Goal: Transaction & Acquisition: Purchase product/service

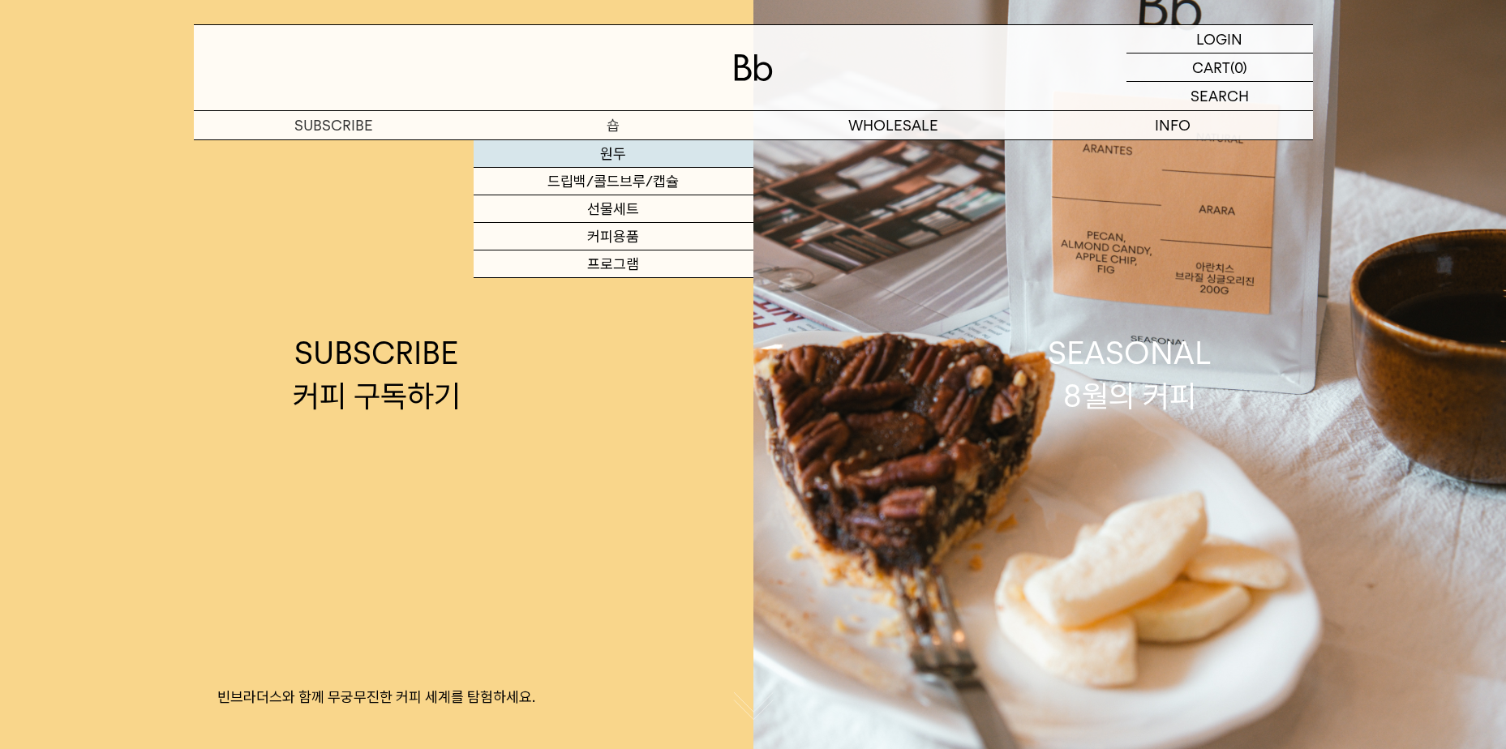
drag, startPoint x: 0, startPoint y: 0, endPoint x: 619, endPoint y: 151, distance: 637.5
click at [619, 151] on link "원두" at bounding box center [613, 154] width 280 height 28
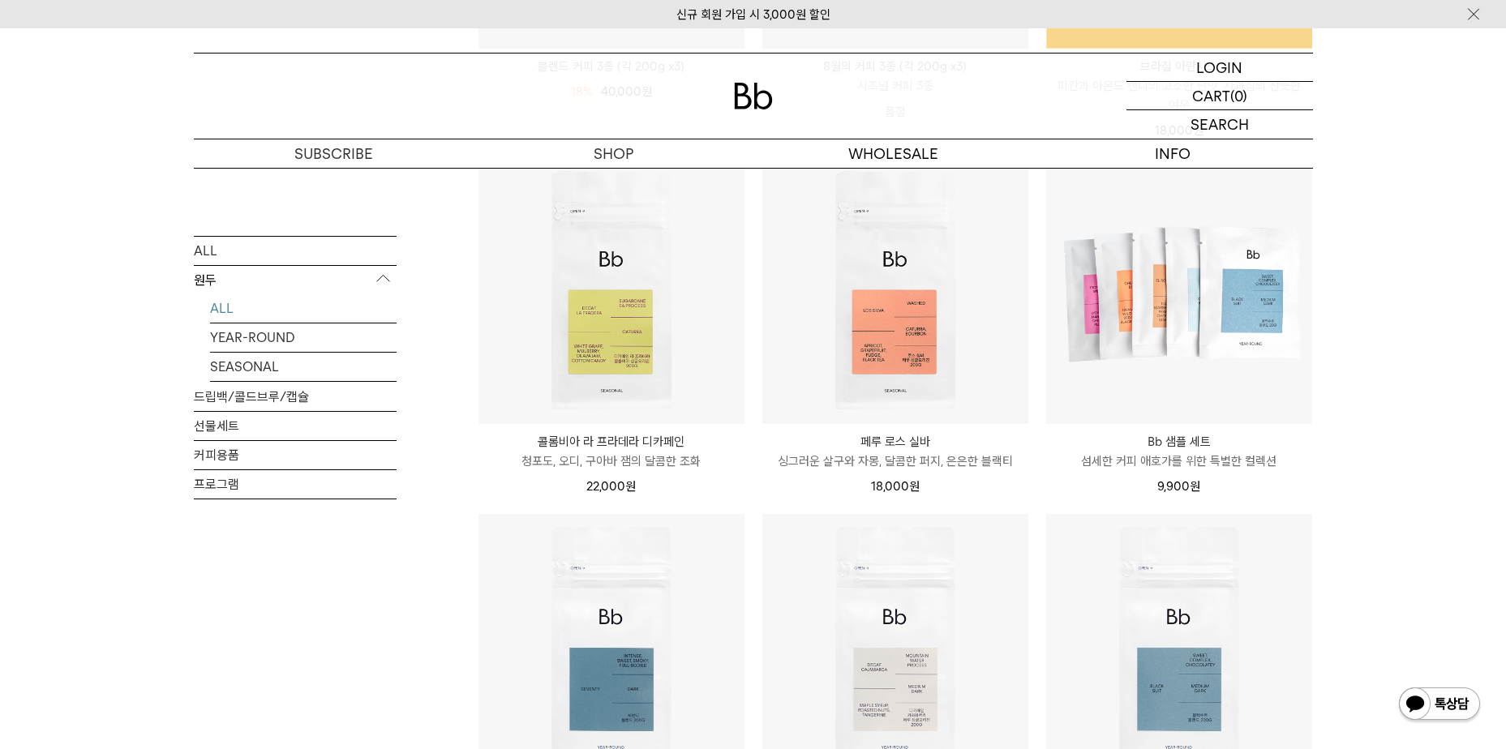
scroll to position [568, 0]
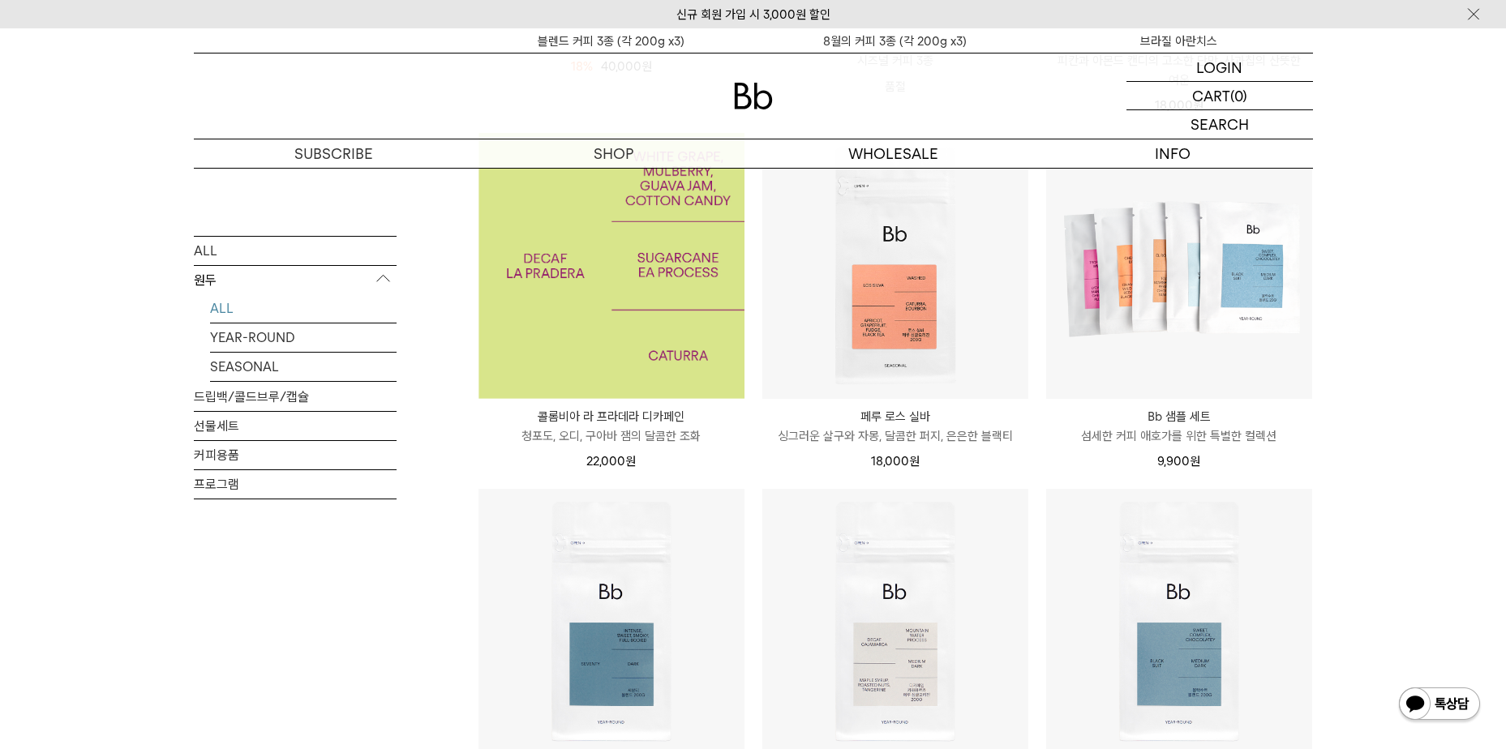
click at [605, 289] on img at bounding box center [611, 266] width 266 height 266
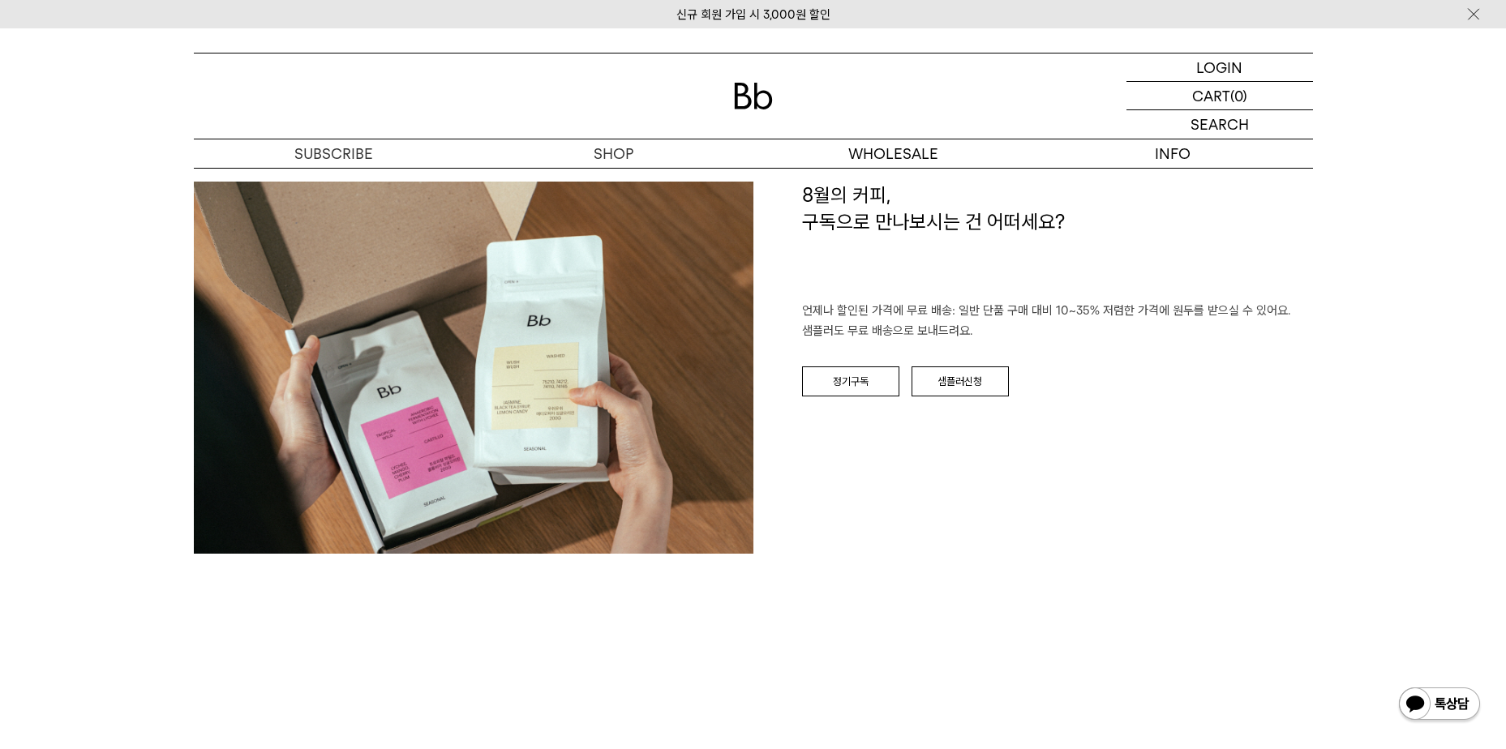
scroll to position [2270, 0]
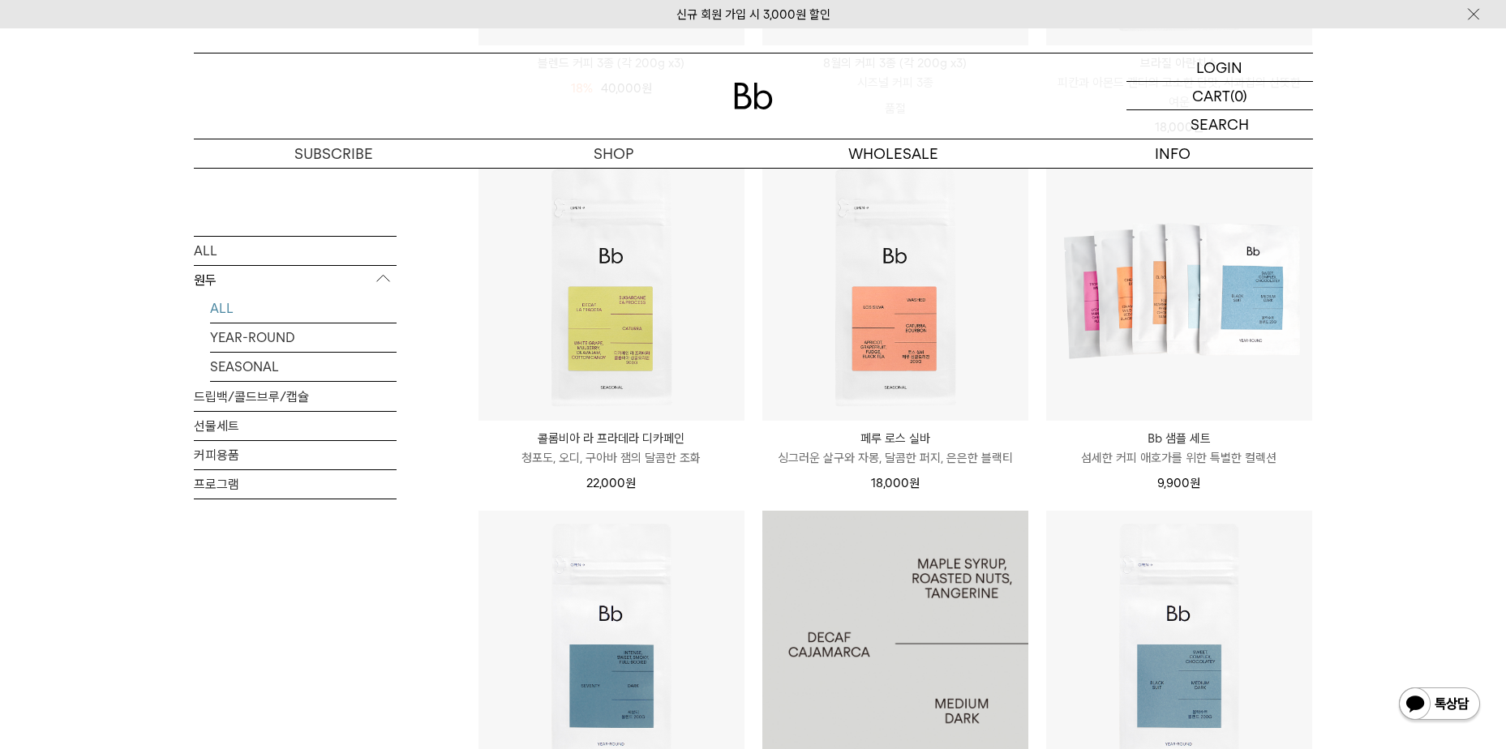
scroll to position [539, 0]
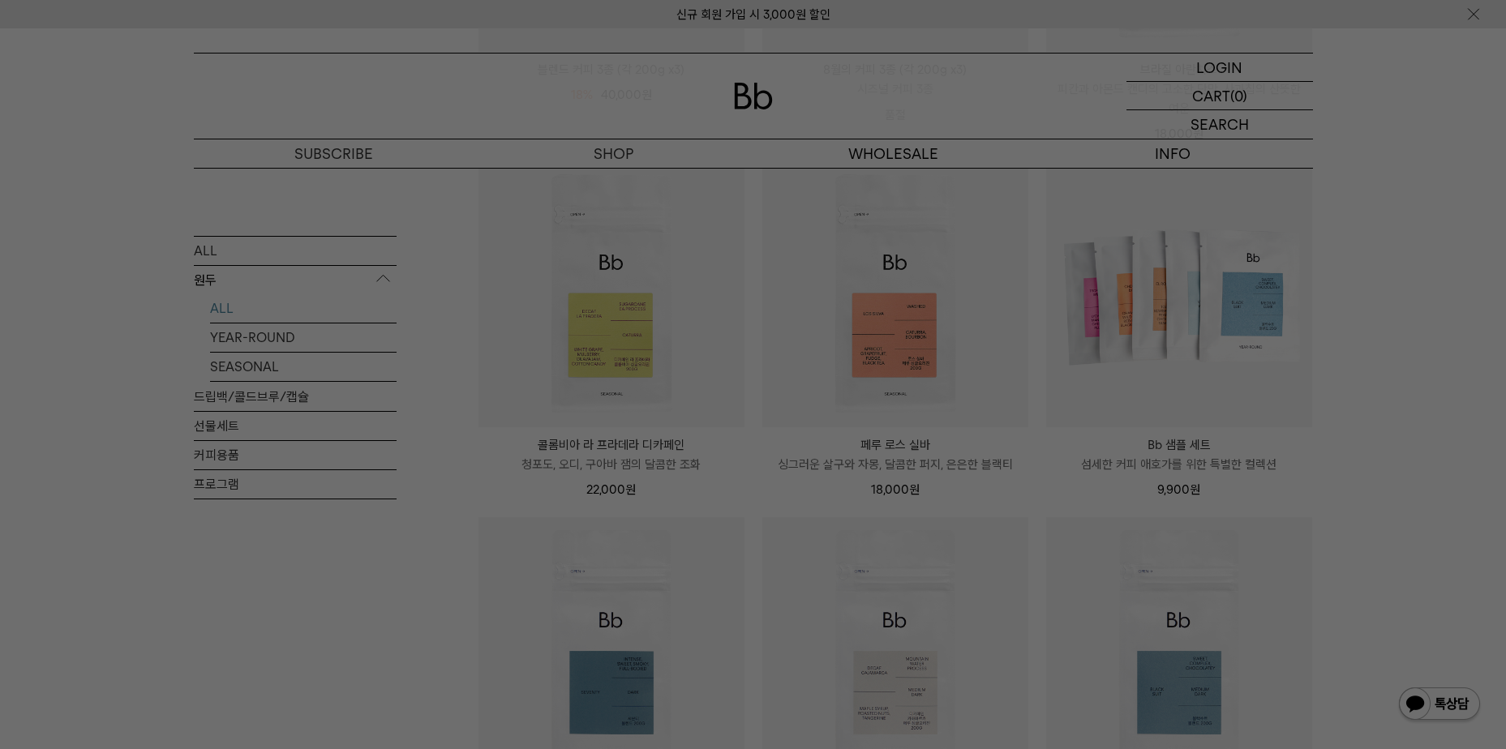
click at [1016, 282] on div at bounding box center [753, 374] width 1506 height 749
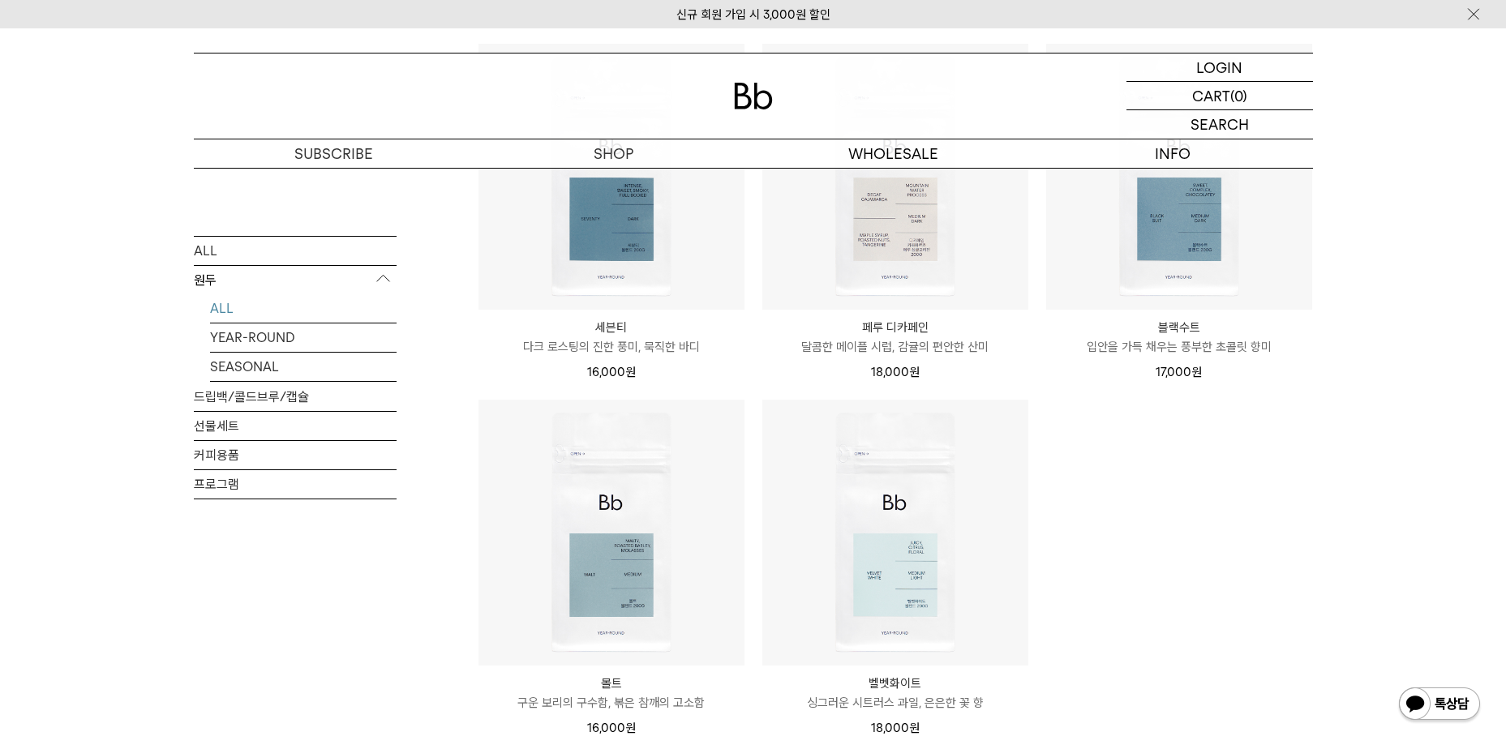
scroll to position [1026, 0]
